Goal: Task Accomplishment & Management: Complete application form

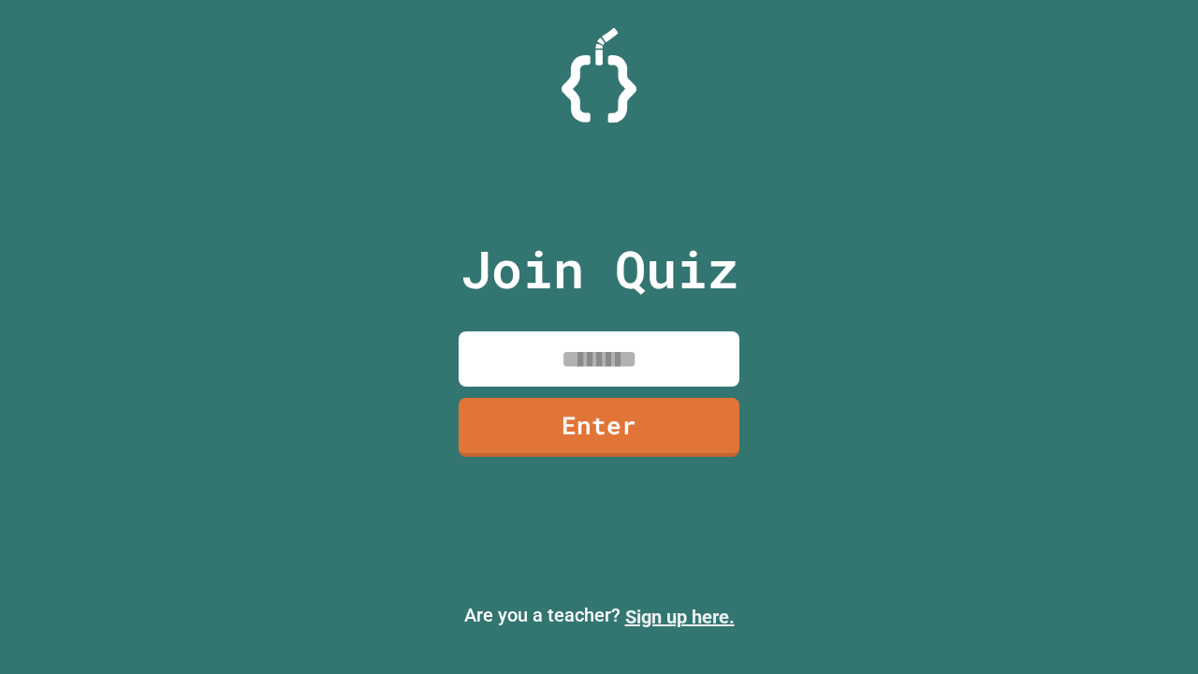
click at [679, 617] on link "Sign up here." at bounding box center [679, 616] width 109 height 22
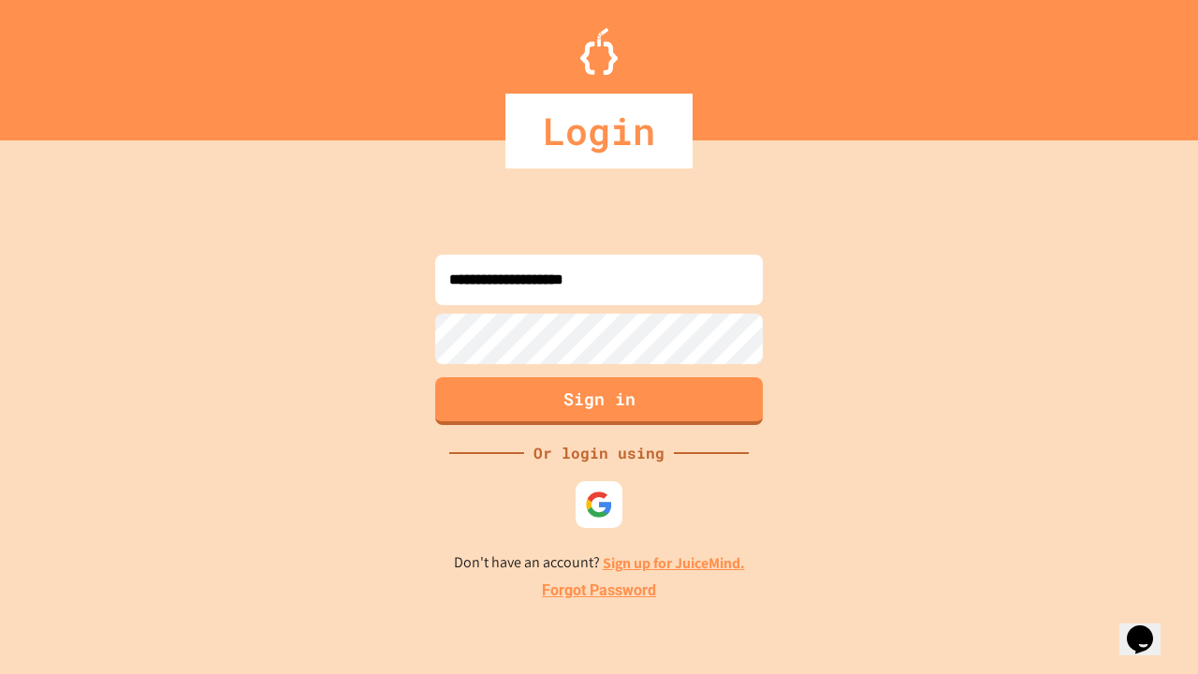
type input "**********"
